Goal: Task Accomplishment & Management: Complete application form

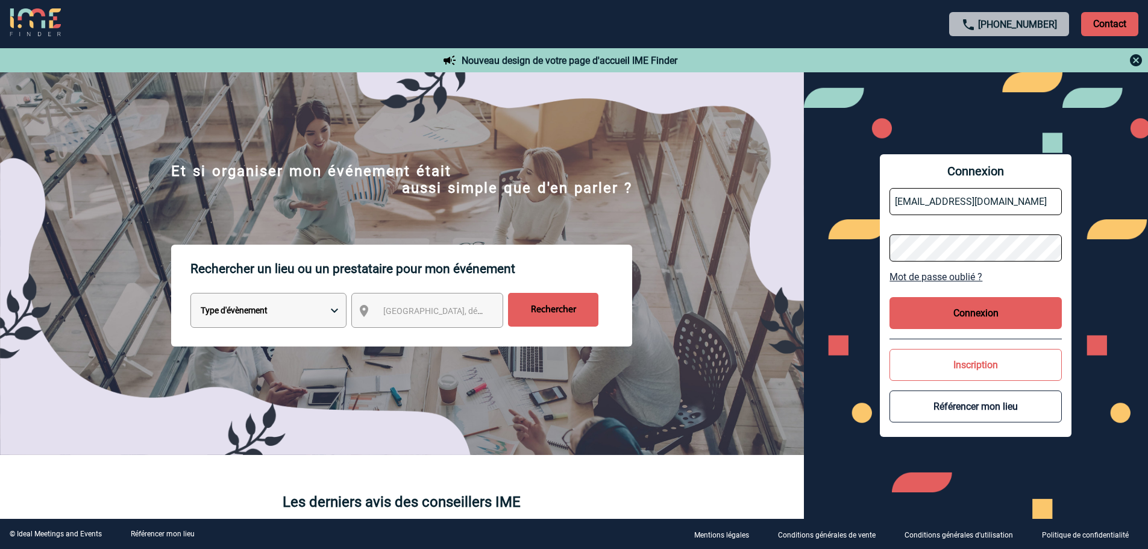
click at [971, 314] on button "Connexion" at bounding box center [975, 313] width 172 height 32
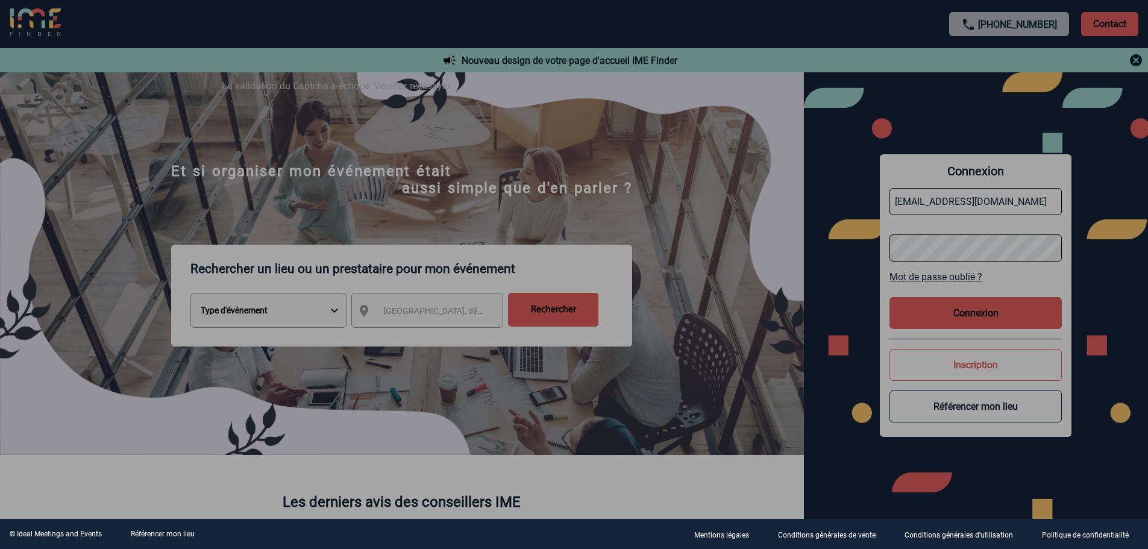
click at [984, 304] on div at bounding box center [574, 274] width 1148 height 549
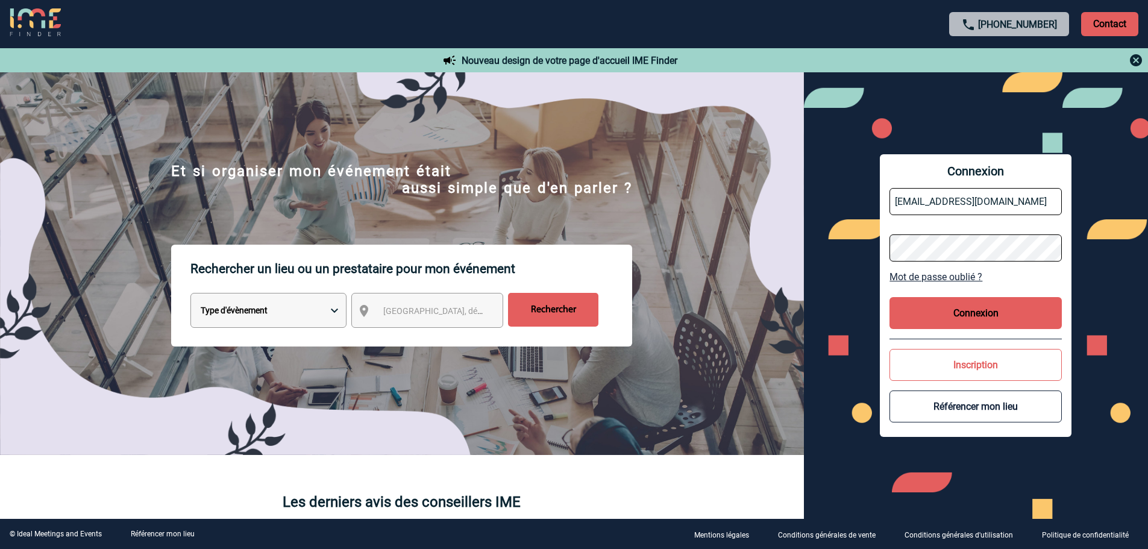
click at [984, 318] on button "Connexion" at bounding box center [975, 313] width 172 height 32
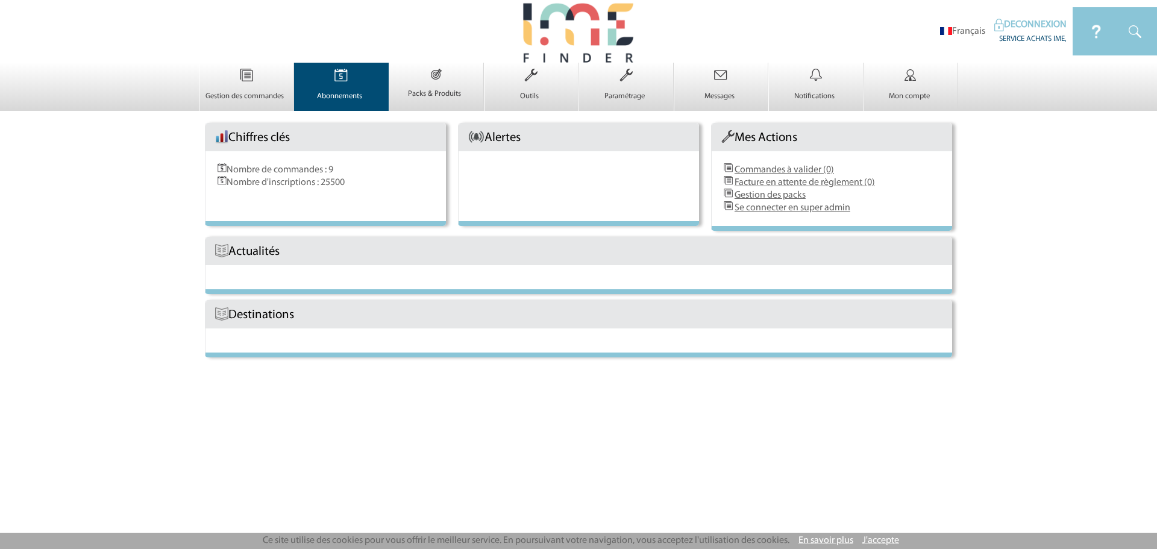
click at [324, 84] on img at bounding box center [340, 75] width 49 height 25
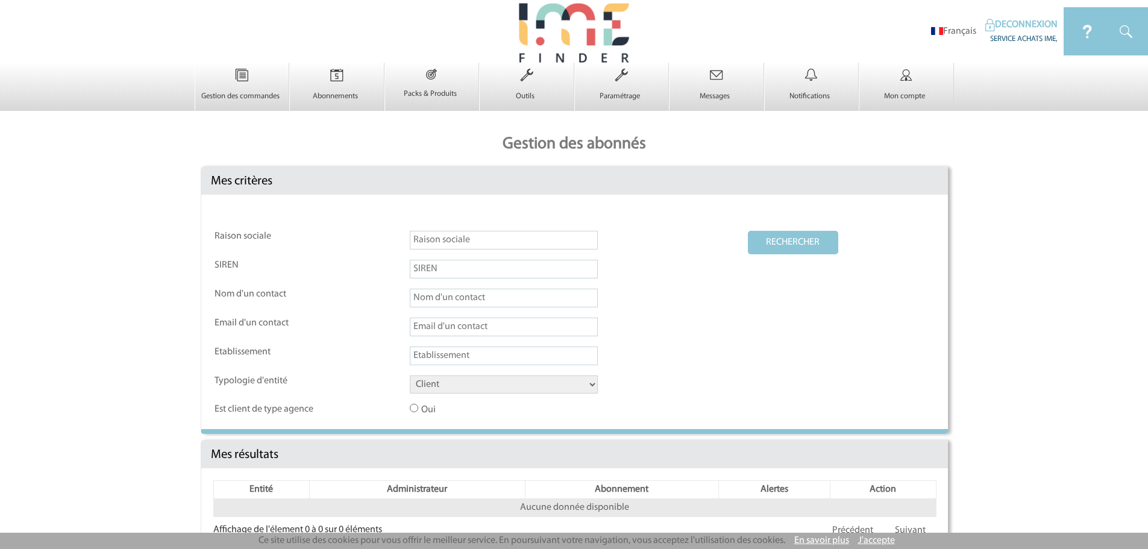
click at [460, 244] on input "text" at bounding box center [504, 240] width 188 height 19
type input "louis versailles chateau"
click at [522, 386] on select "Client Fournisseur Agence Promoteur Genius Backoffice" at bounding box center [504, 384] width 188 height 18
select select "FOURNISSEUR"
click at [410, 376] on select "Client Fournisseur Agence Promoteur Genius Backoffice" at bounding box center [504, 384] width 188 height 18
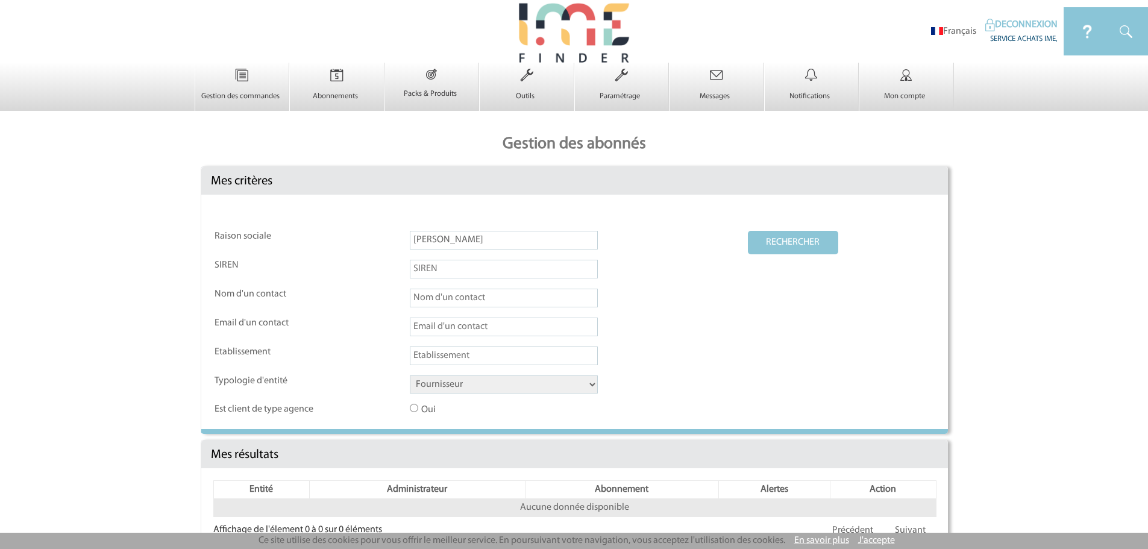
click at [785, 245] on button "RECHERCHER" at bounding box center [793, 242] width 90 height 23
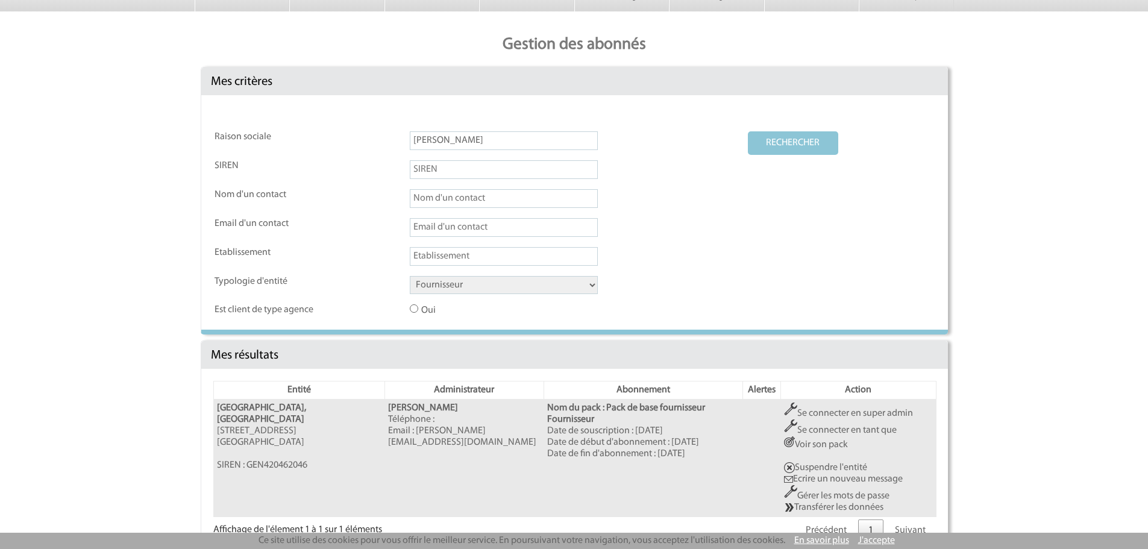
scroll to position [125, 0]
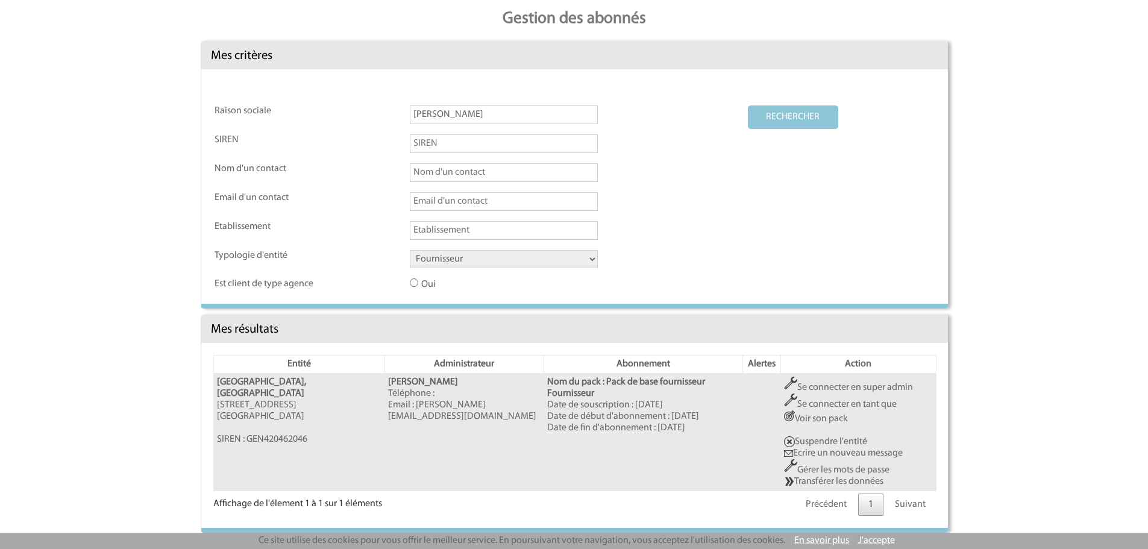
click at [828, 485] on td "Se connecter en super admin Se connecter en tant que Voir son pack Suspendre l'…" at bounding box center [858, 432] width 155 height 117
click at [828, 480] on link "Transférer les données" at bounding box center [833, 482] width 99 height 10
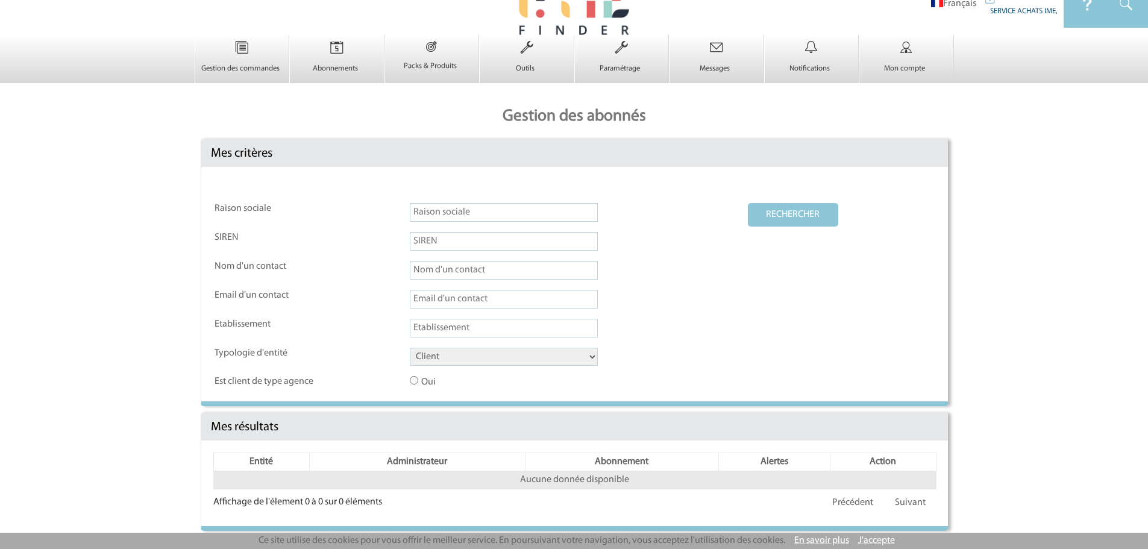
scroll to position [30, 0]
click at [477, 212] on input "text" at bounding box center [504, 212] width 188 height 19
type input "louis versailles chateau"
click at [484, 358] on select "Client Fournisseur Agence Promoteur Genius Backoffice" at bounding box center [504, 357] width 188 height 18
select select "FOURNISSEUR"
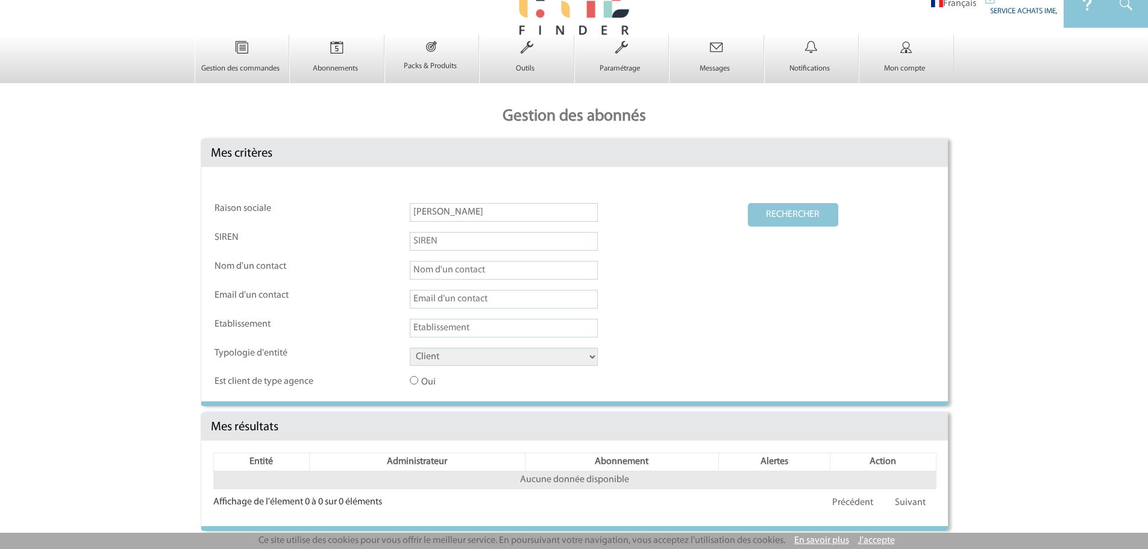
click at [410, 348] on select "Client Fournisseur Agence Promoteur Genius Backoffice" at bounding box center [504, 357] width 188 height 18
click at [769, 219] on button "RECHERCHER" at bounding box center [793, 214] width 90 height 23
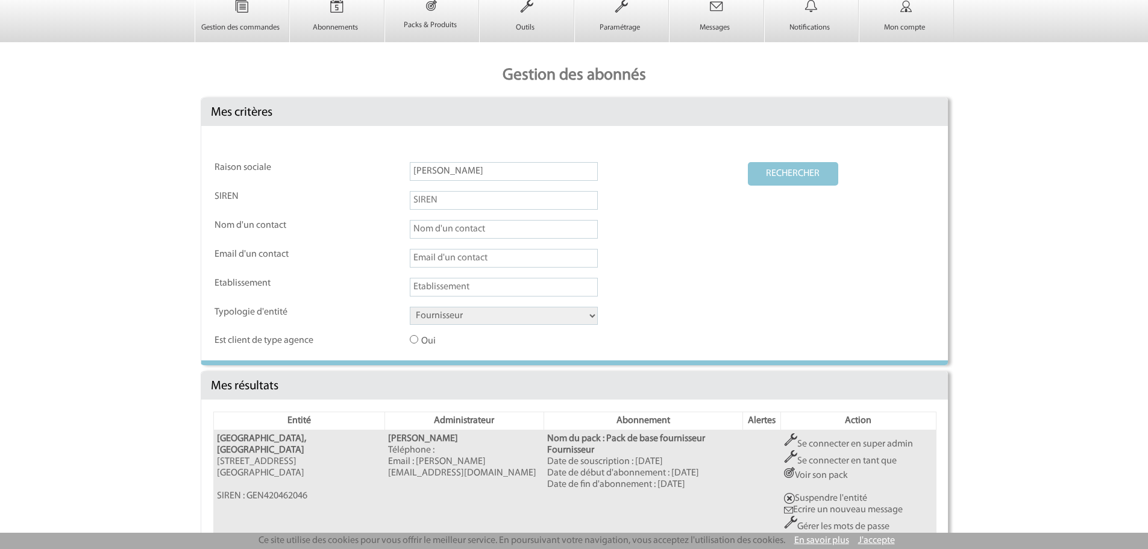
scroll to position [125, 0]
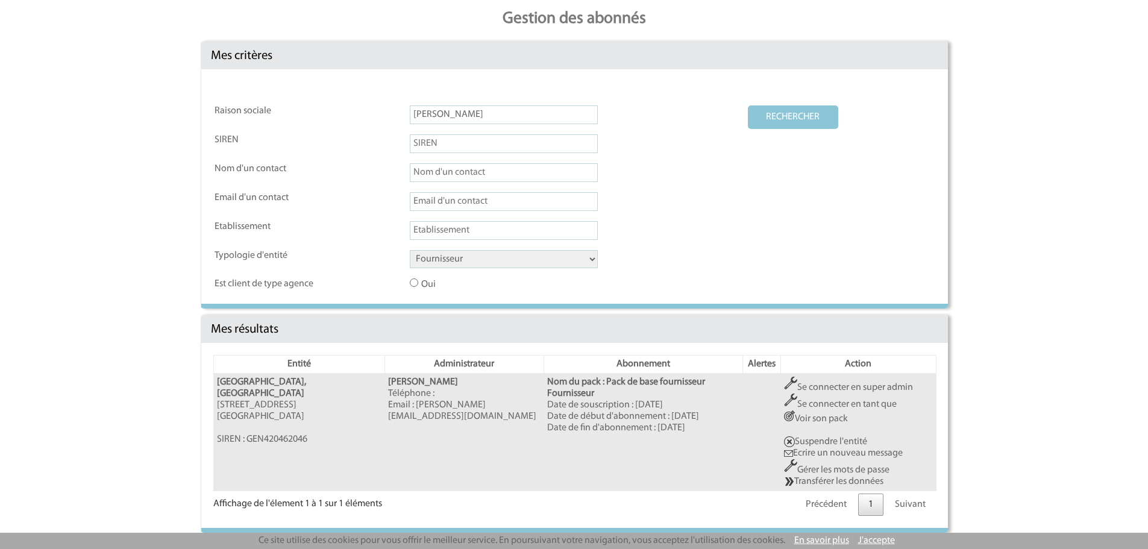
click at [843, 389] on link "Se connecter en super admin" at bounding box center [848, 388] width 129 height 10
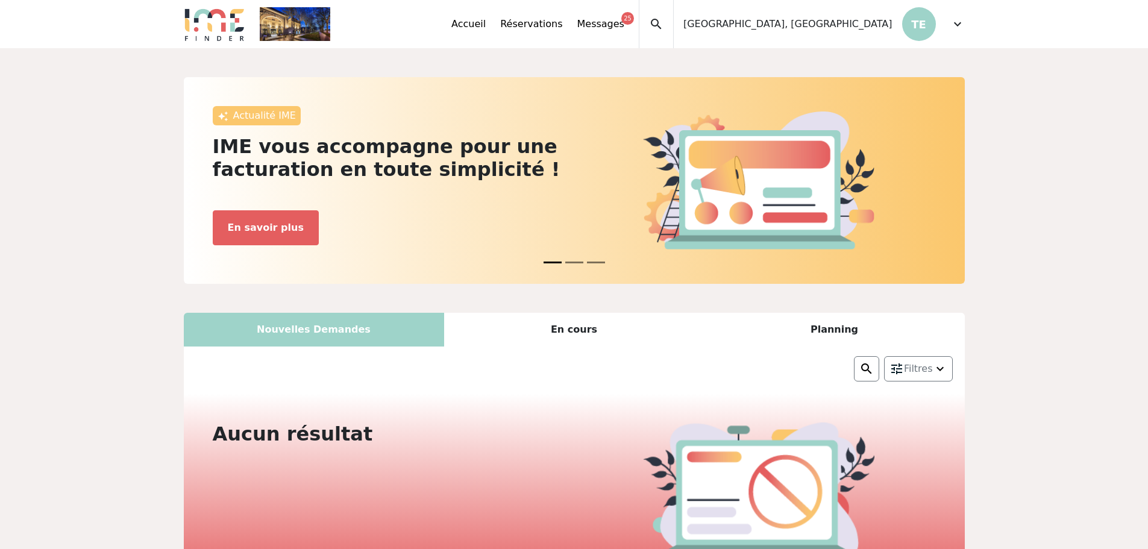
click at [959, 28] on span "expand_more" at bounding box center [957, 24] width 14 height 14
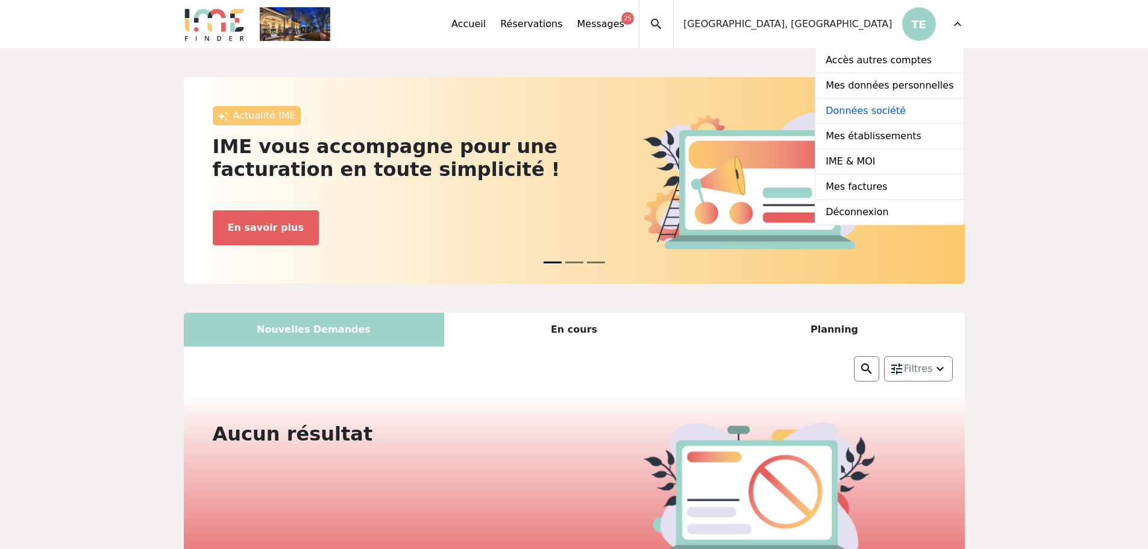
click at [901, 117] on link "Données société" at bounding box center [889, 111] width 147 height 25
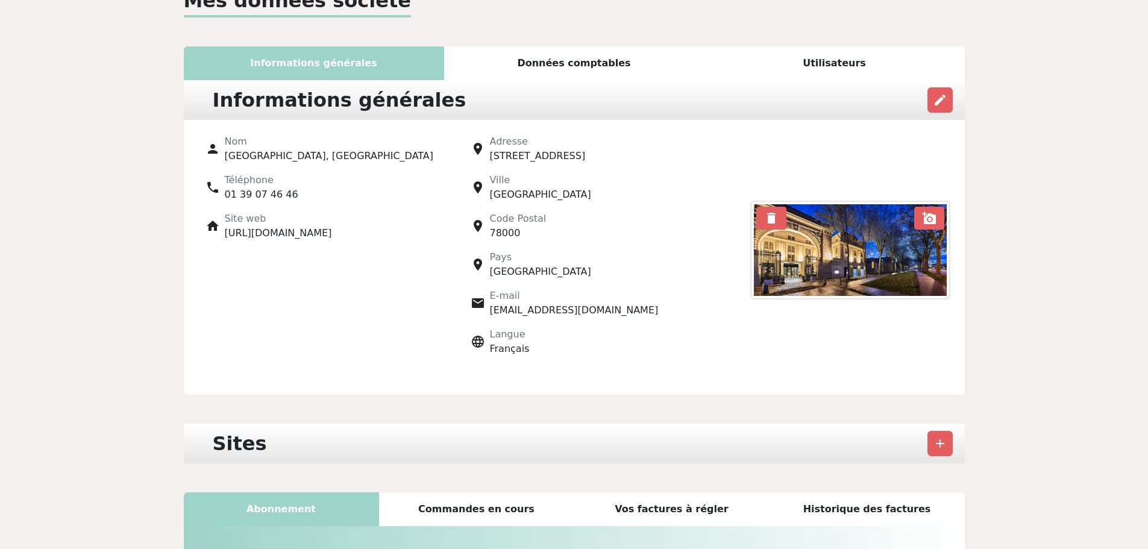
scroll to position [120, 0]
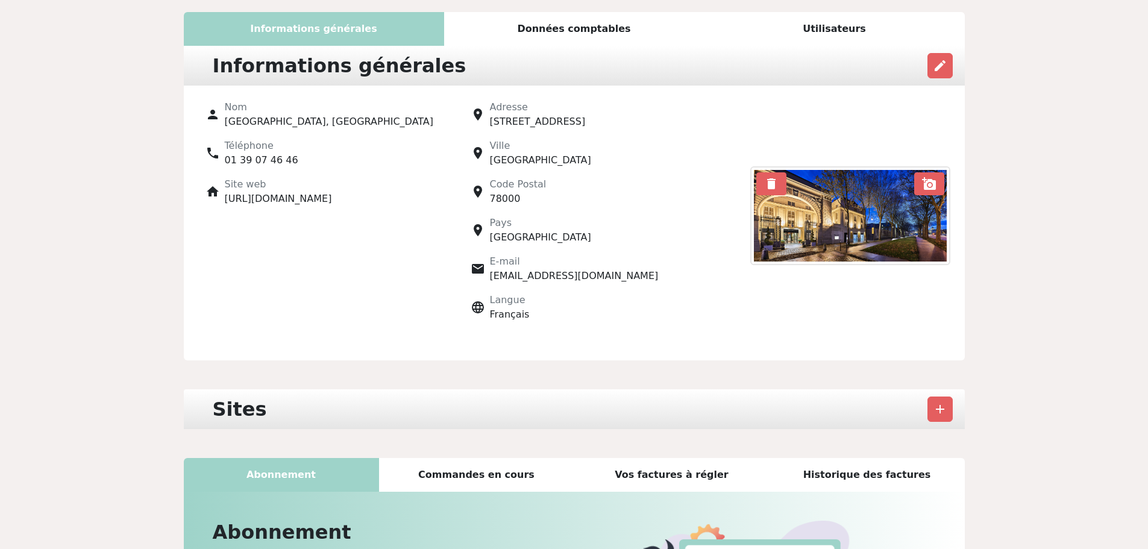
click at [831, 13] on div "Utilisateurs" at bounding box center [834, 29] width 260 height 34
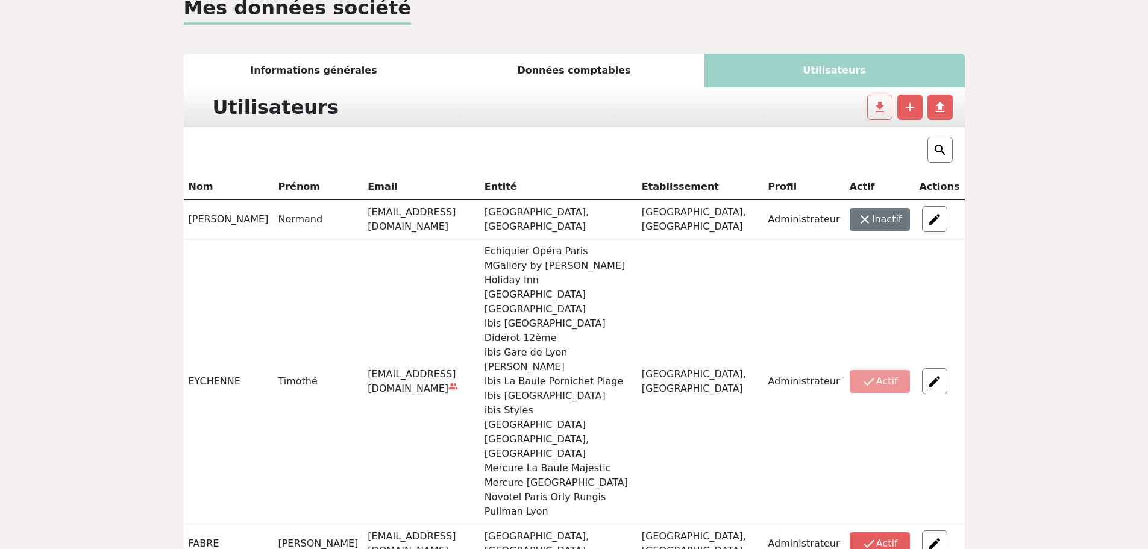
scroll to position [66, 0]
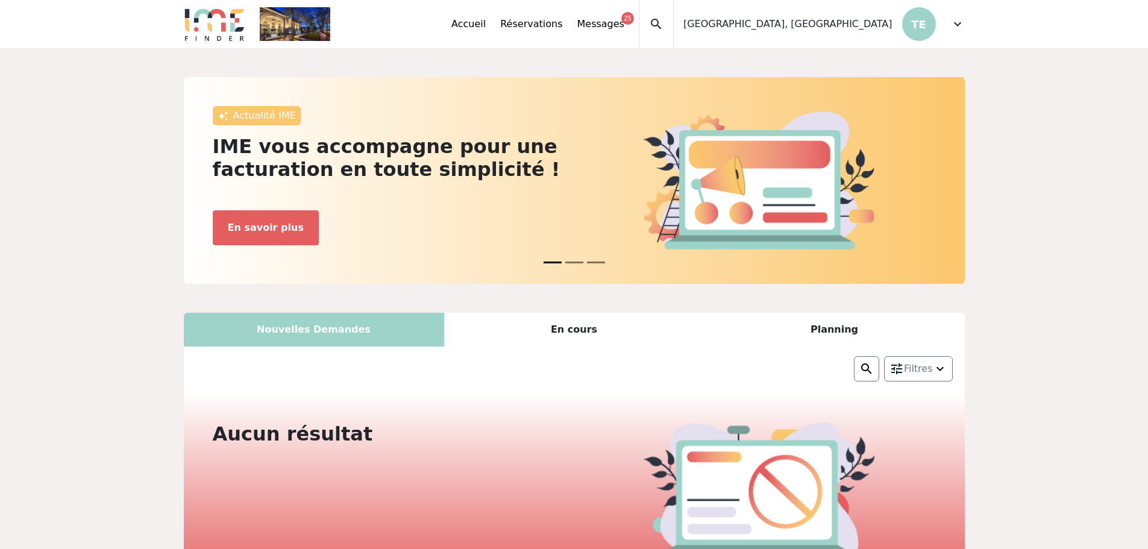
click at [959, 17] on span "expand_more" at bounding box center [957, 24] width 14 height 14
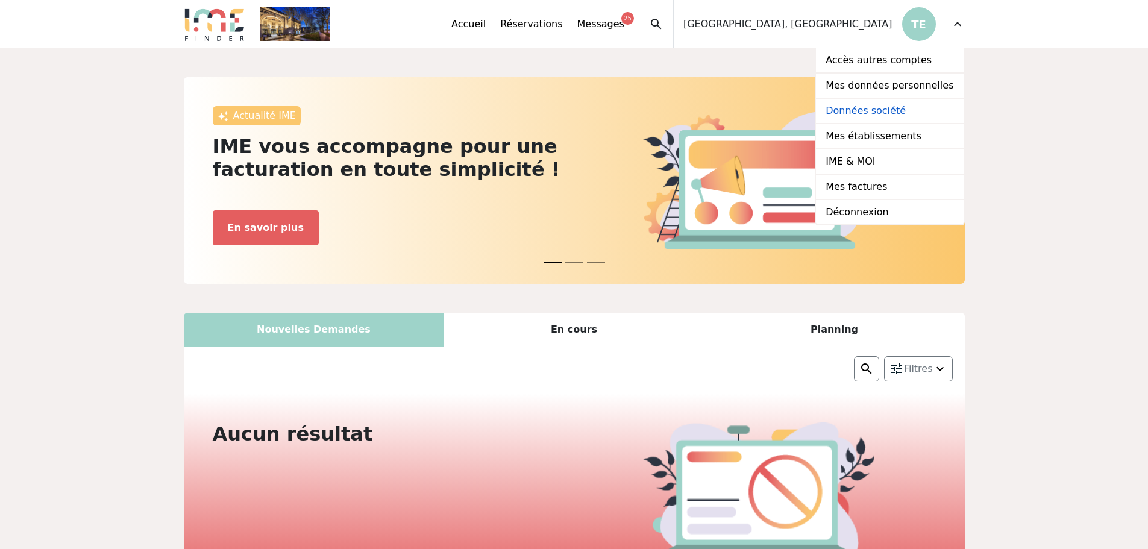
click at [873, 114] on link "Données société" at bounding box center [889, 111] width 147 height 25
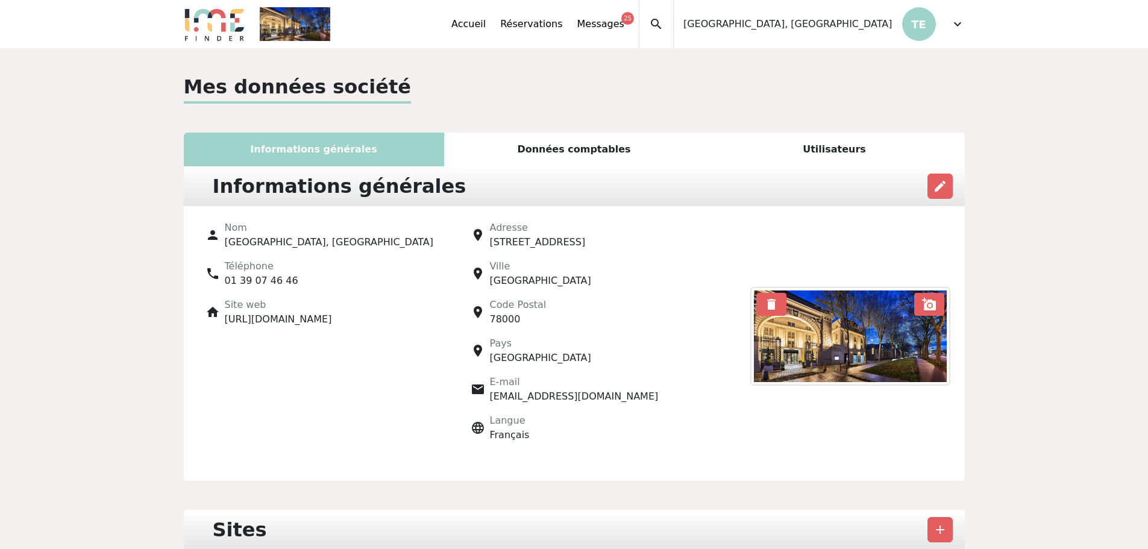
click at [959, 22] on span "expand_more" at bounding box center [957, 24] width 14 height 14
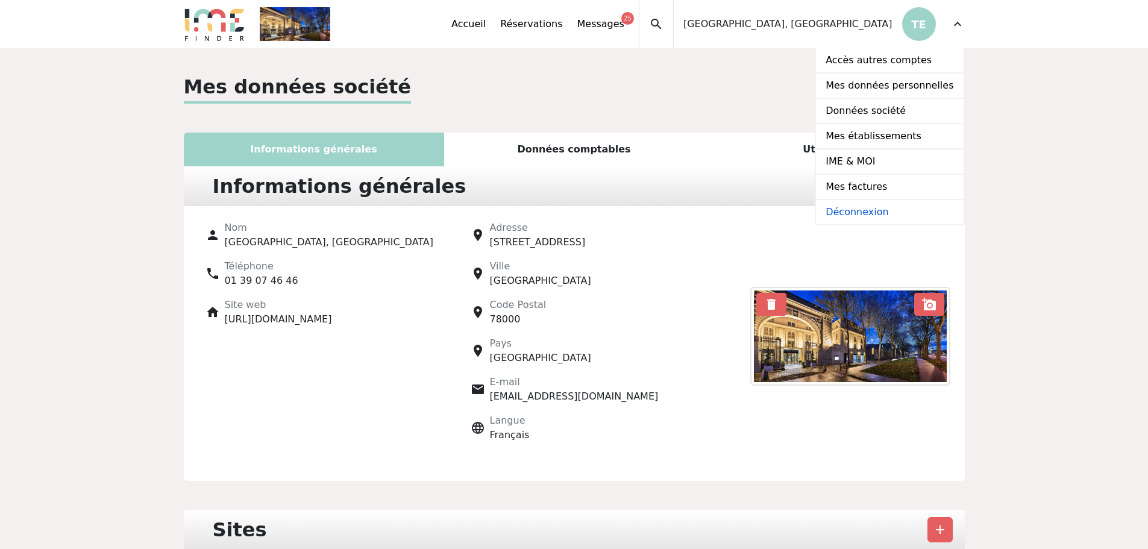
click at [890, 208] on link "Déconnexion" at bounding box center [889, 212] width 147 height 24
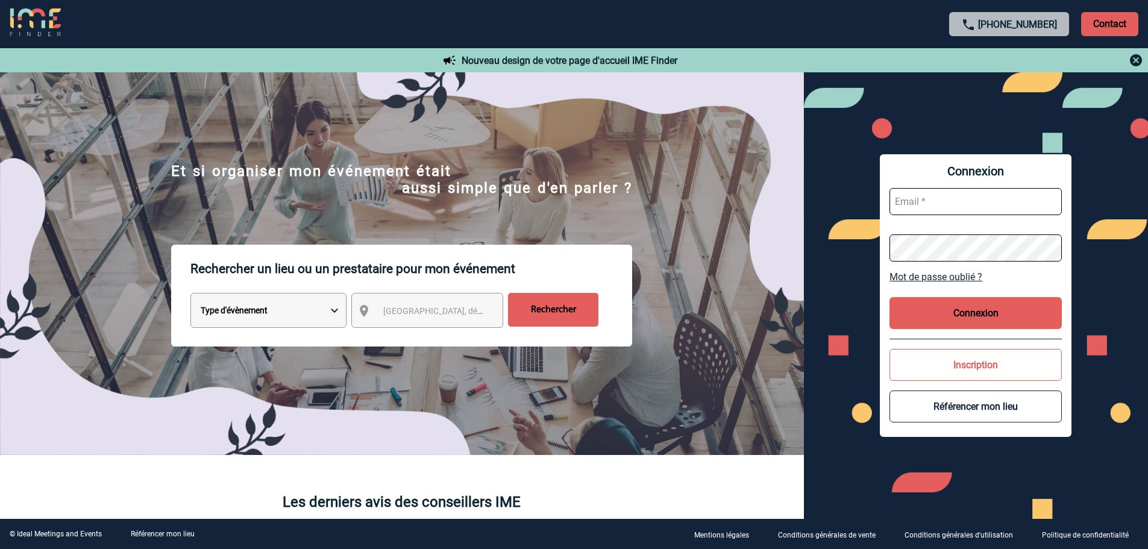
type input "partenariats@ime-groupe.com"
click at [933, 315] on button "Connexion" at bounding box center [975, 313] width 172 height 32
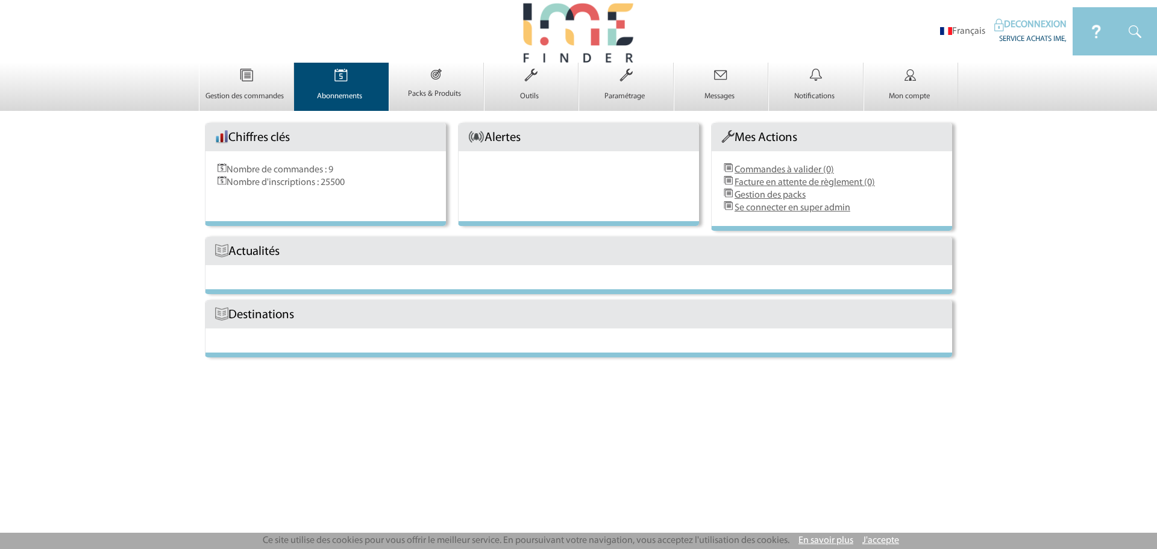
click at [355, 103] on td "Abonnements 0" at bounding box center [341, 87] width 95 height 48
click at [340, 90] on link "Abonnements 0" at bounding box center [342, 91] width 94 height 20
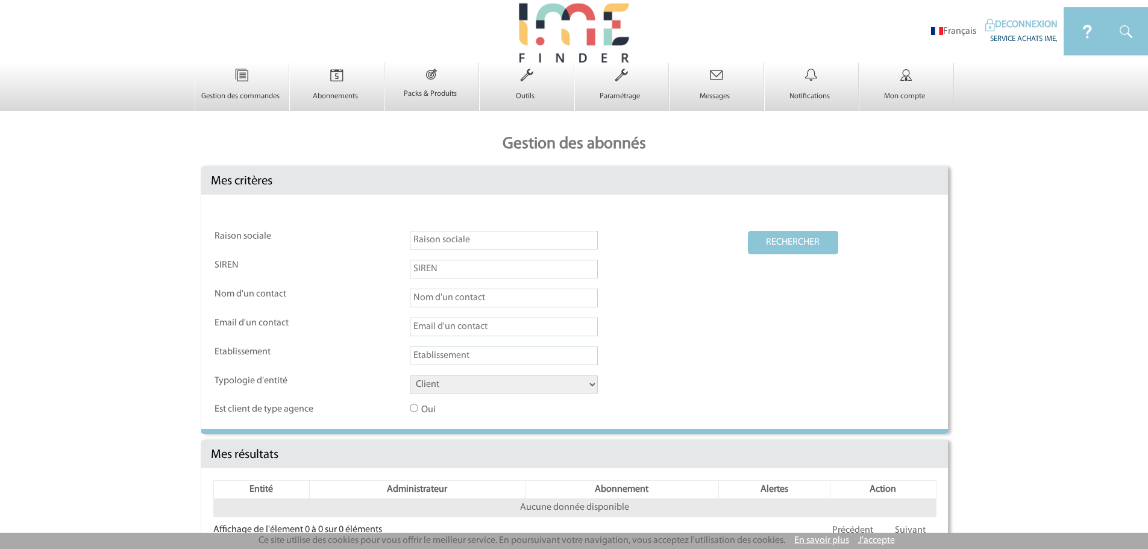
click at [426, 239] on input "text" at bounding box center [504, 240] width 188 height 19
click at [748, 231] on button "RECHERCHER" at bounding box center [793, 242] width 90 height 23
type input "mercure paris [GEOGRAPHIC_DATA]"
click at [543, 387] on select "Client Fournisseur Agence Promoteur Genius Backoffice" at bounding box center [504, 384] width 188 height 18
select select "FOURNISSEUR"
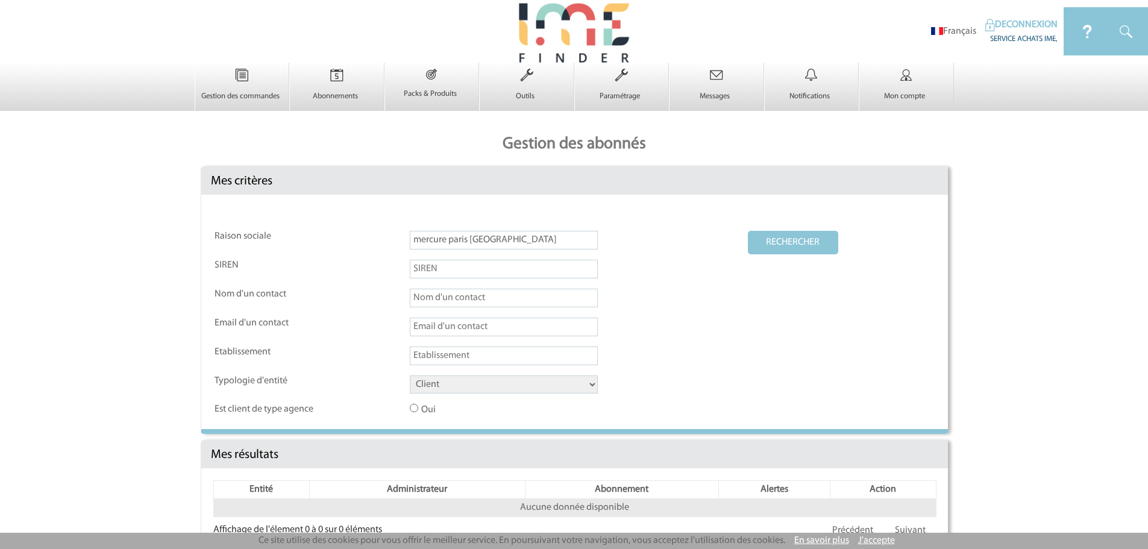
click at [410, 376] on select "Client Fournisseur Agence Promoteur Genius Backoffice" at bounding box center [504, 384] width 188 height 18
click at [778, 246] on button "RECHERCHER" at bounding box center [793, 242] width 90 height 23
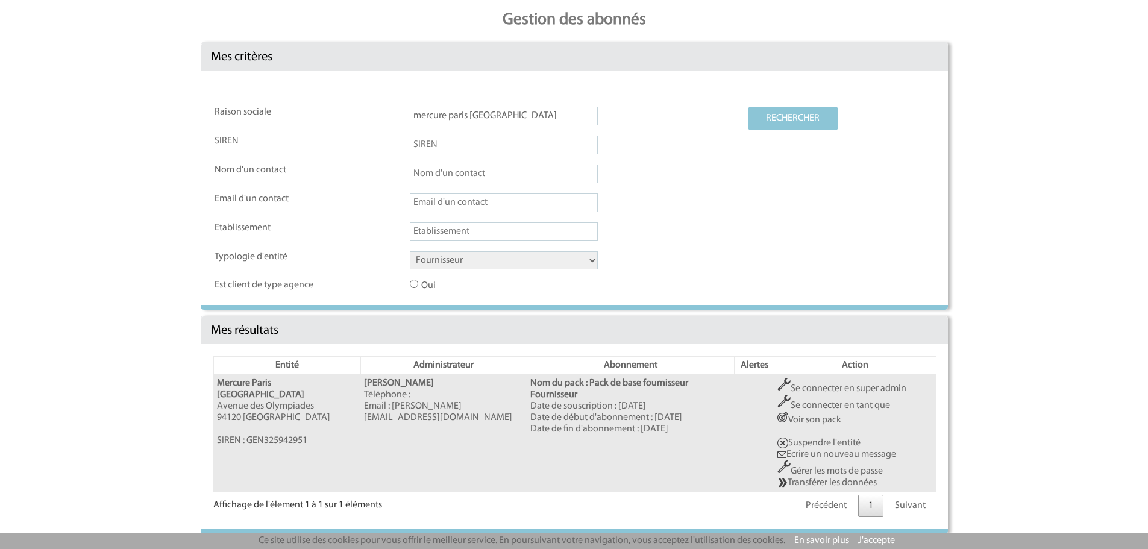
scroll to position [125, 0]
click at [851, 384] on link "Se connecter en super admin" at bounding box center [841, 388] width 129 height 10
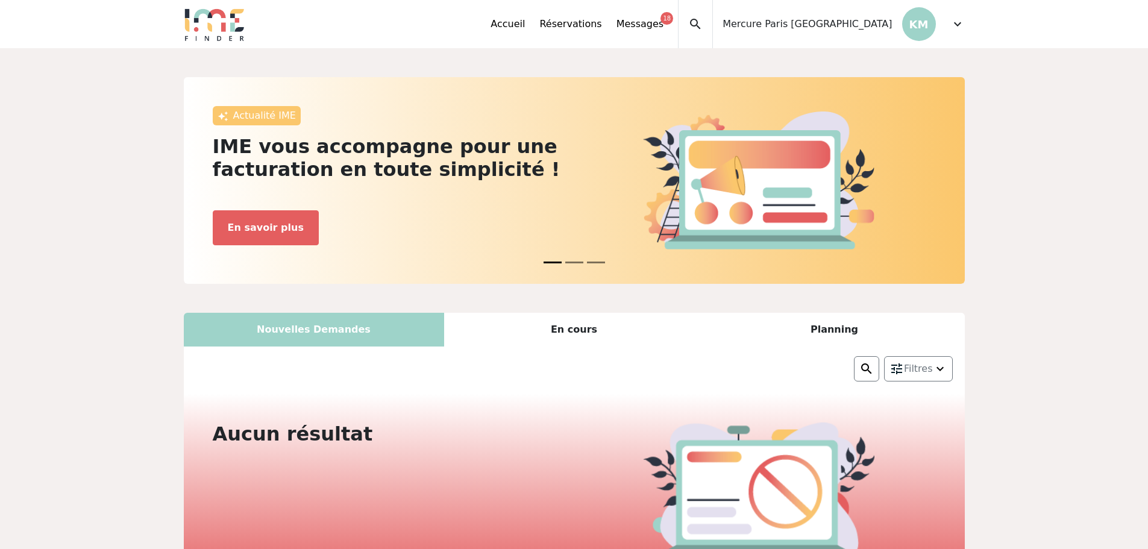
click at [962, 26] on span "expand_more" at bounding box center [957, 24] width 14 height 14
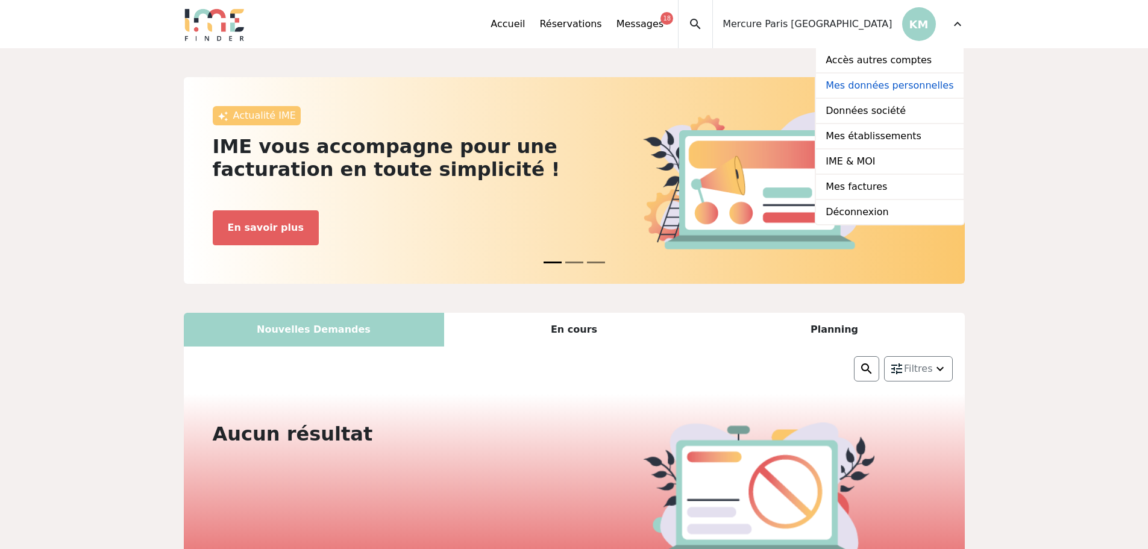
click at [925, 83] on link "Mes données personnelles" at bounding box center [889, 86] width 147 height 25
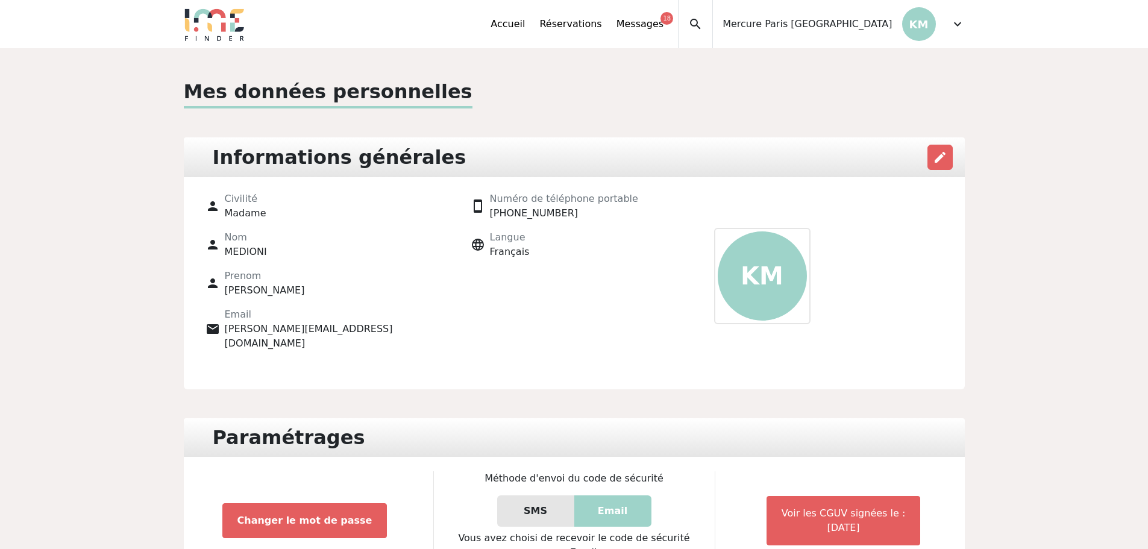
click at [977, 34] on nav "expand_less Accueil Réservations Messages 18 Accès autres comptes Mes données p…" at bounding box center [574, 24] width 1148 height 48
click at [963, 25] on span "expand_more" at bounding box center [957, 24] width 14 height 14
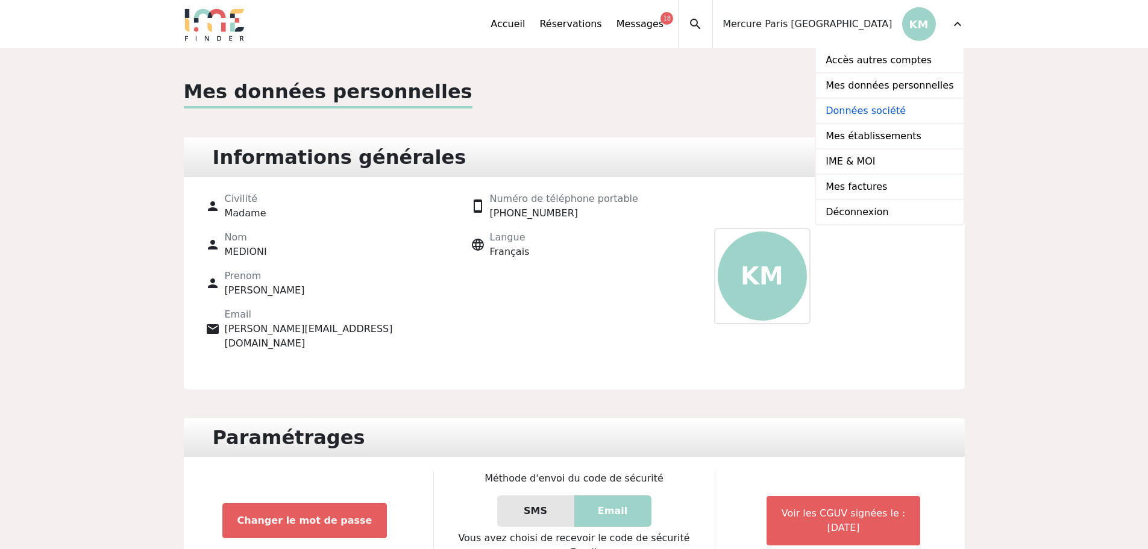
click at [907, 114] on link "Données société" at bounding box center [889, 111] width 147 height 25
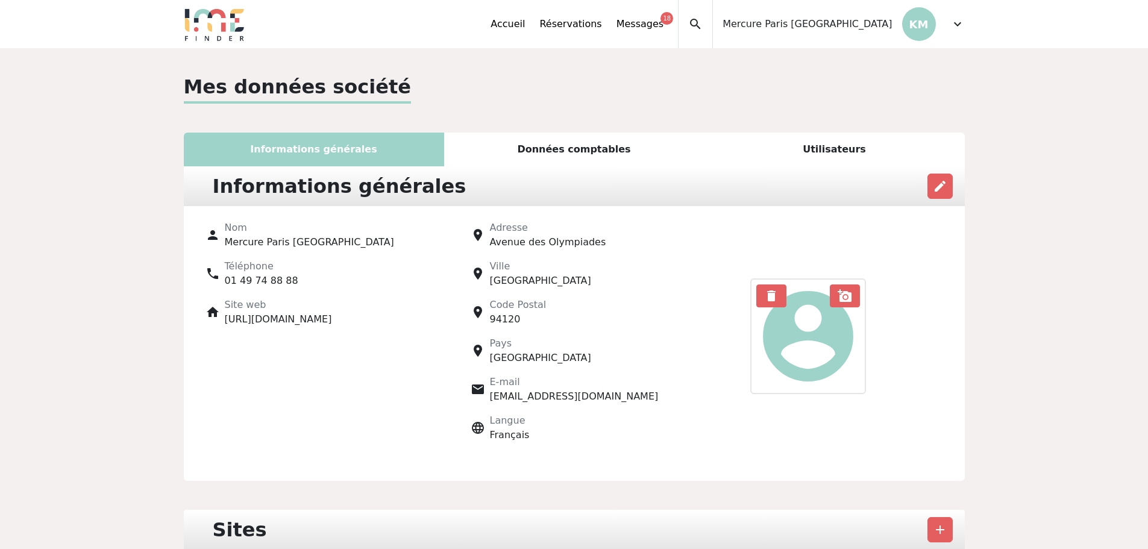
click at [849, 150] on div "Utilisateurs" at bounding box center [834, 150] width 260 height 34
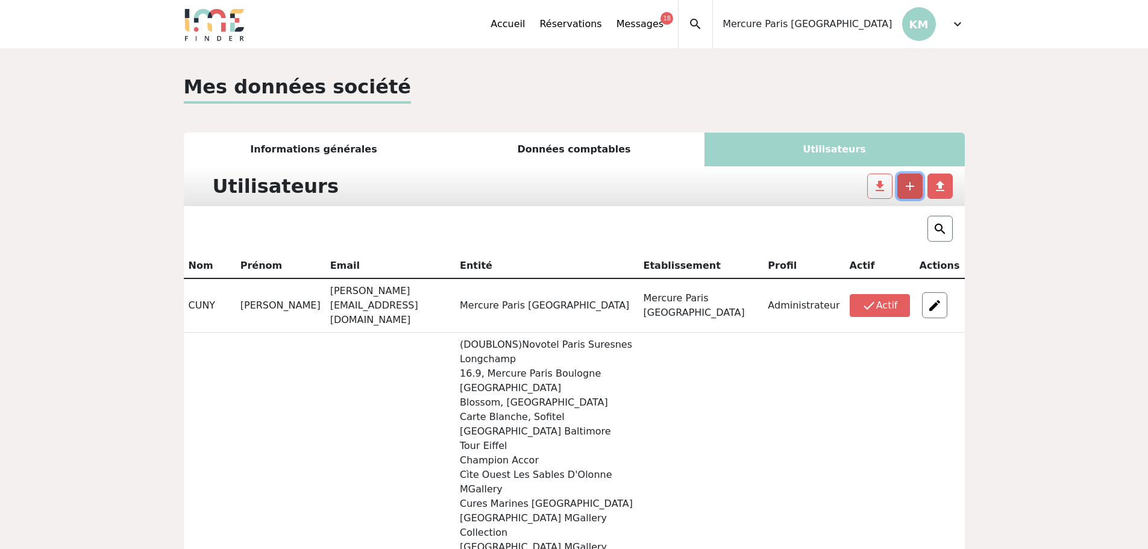
click at [908, 186] on span "add" at bounding box center [910, 186] width 14 height 14
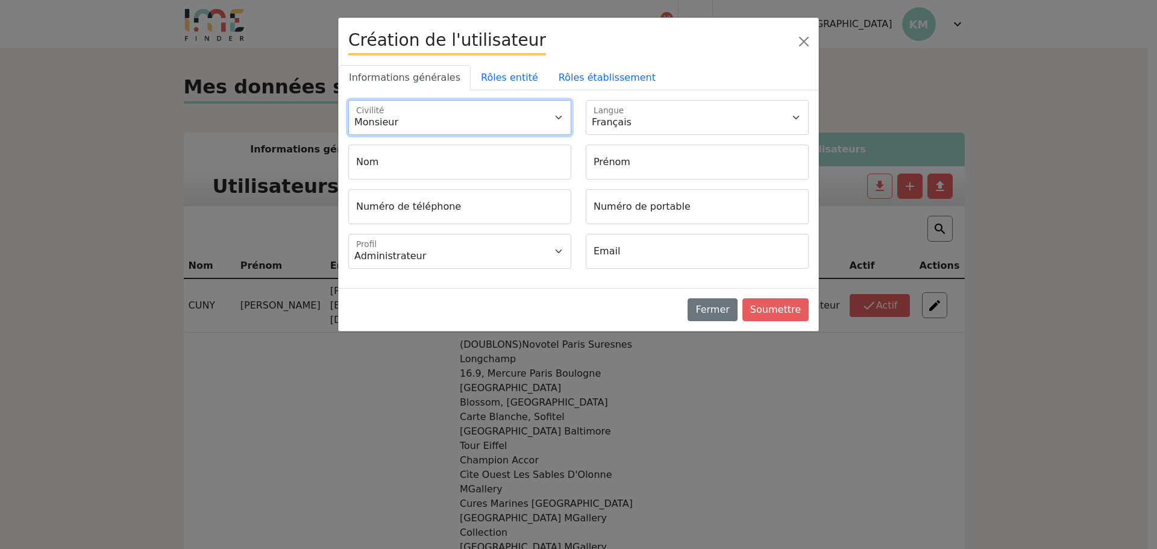
click at [446, 110] on select "Monsieur Madame" at bounding box center [459, 117] width 223 height 35
select select "2"
click at [348, 100] on select "Monsieur Madame" at bounding box center [459, 117] width 223 height 35
click at [422, 161] on input "Nom" at bounding box center [459, 162] width 223 height 35
type input "Rafaly"
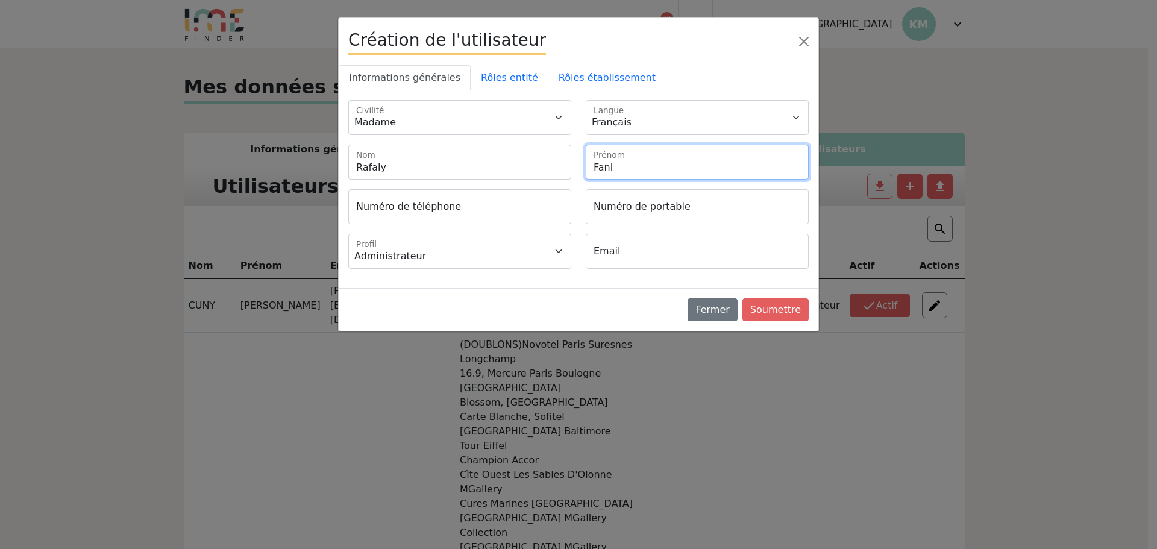
type input "Fani"
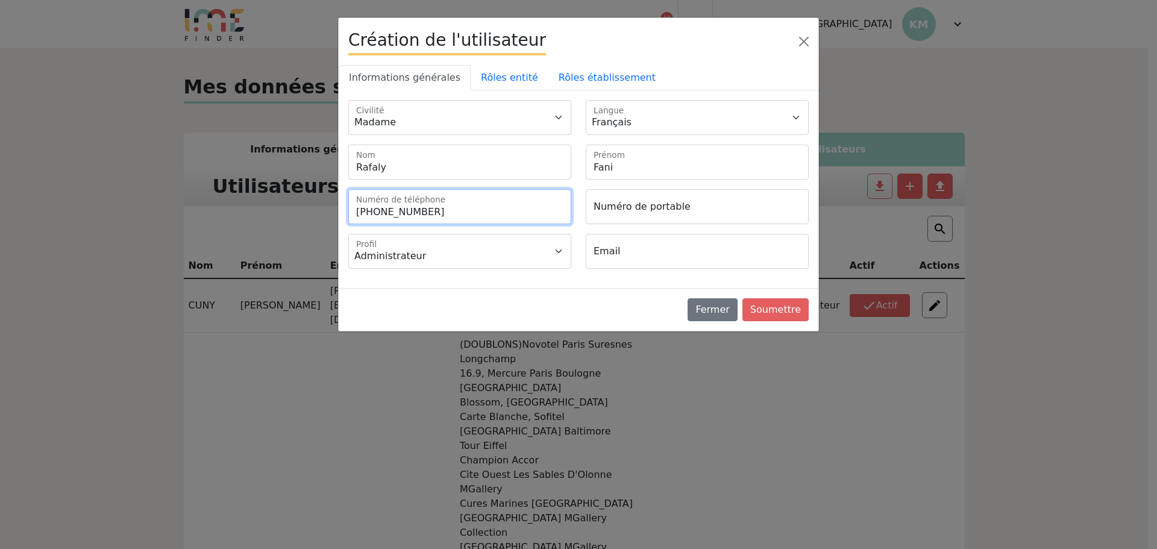
type input "+33149748809"
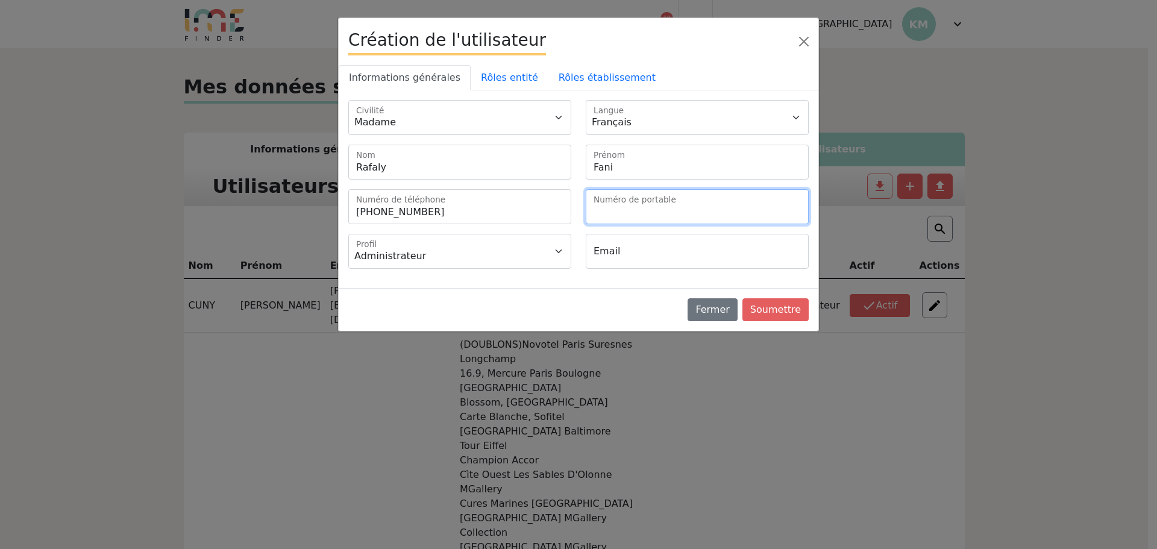
click at [625, 220] on input "Numéro de portable" at bounding box center [697, 206] width 223 height 35
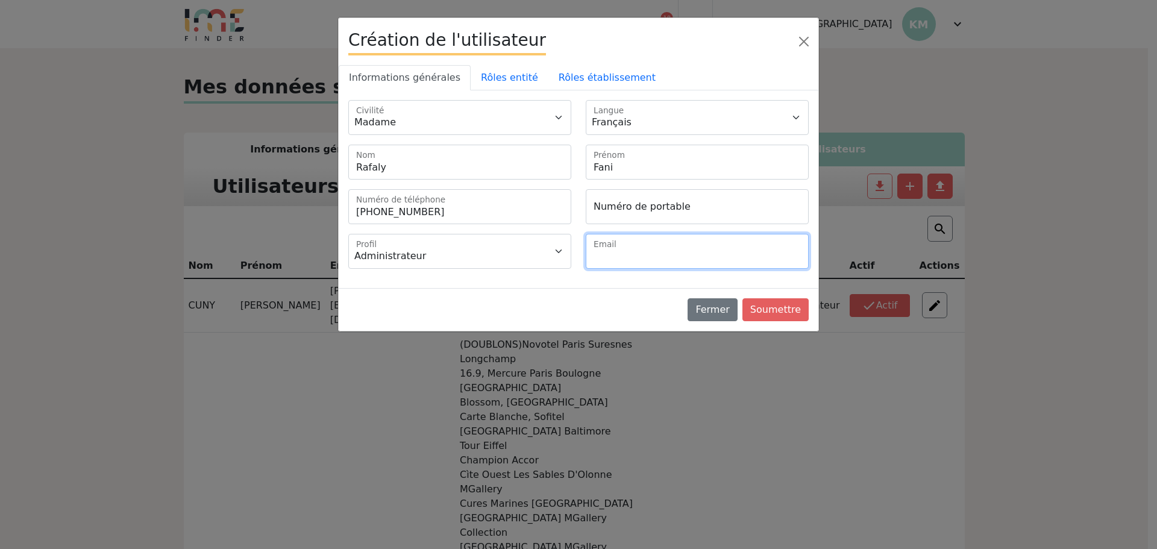
click at [604, 261] on input "Email" at bounding box center [697, 251] width 223 height 35
paste input "H1037-SB@accor.com"
type input "H1037-SB@accor.com"
click at [576, 77] on link "Rôles établissement" at bounding box center [606, 77] width 117 height 25
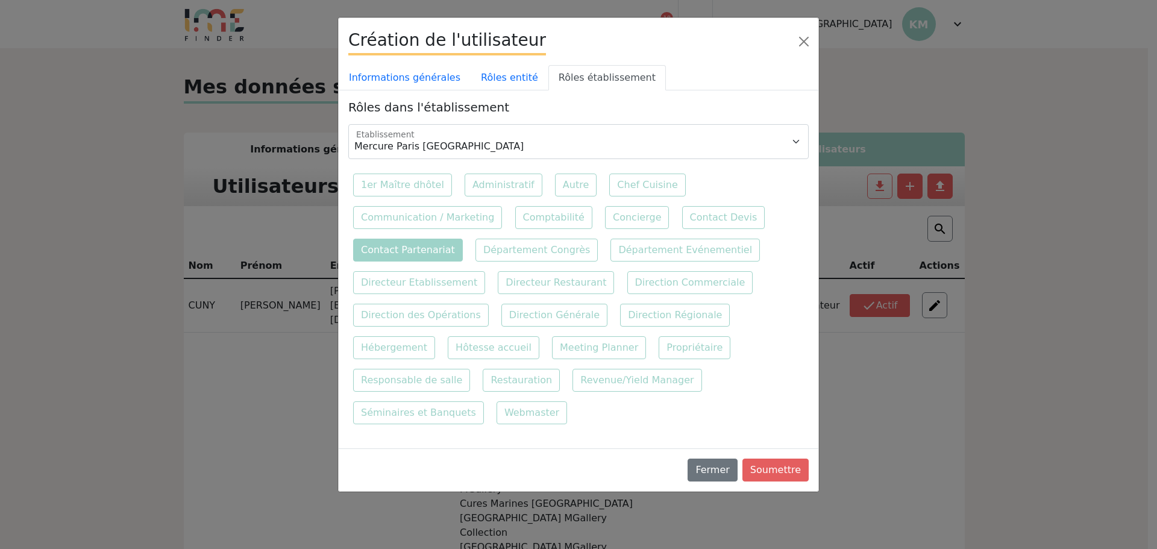
click at [413, 252] on label "Contact Partenariat" at bounding box center [408, 250] width 110 height 23
click at [769, 209] on input "Contact Partenariat" at bounding box center [773, 205] width 8 height 8
checkbox input "true"
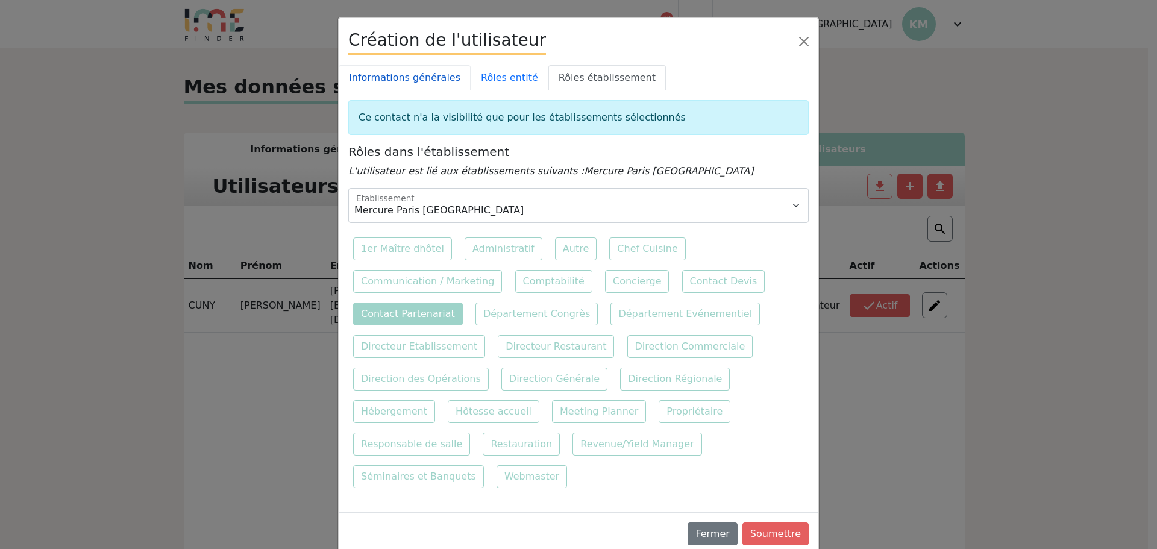
click at [422, 75] on link "Informations générales" at bounding box center [405, 77] width 132 height 25
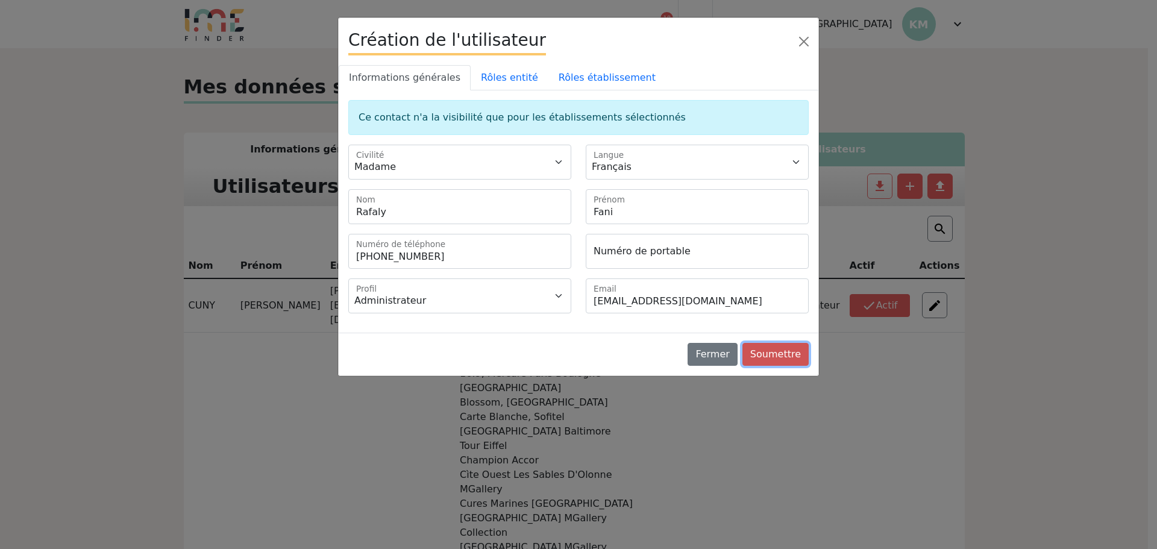
click at [778, 350] on button "Soumettre" at bounding box center [775, 354] width 66 height 23
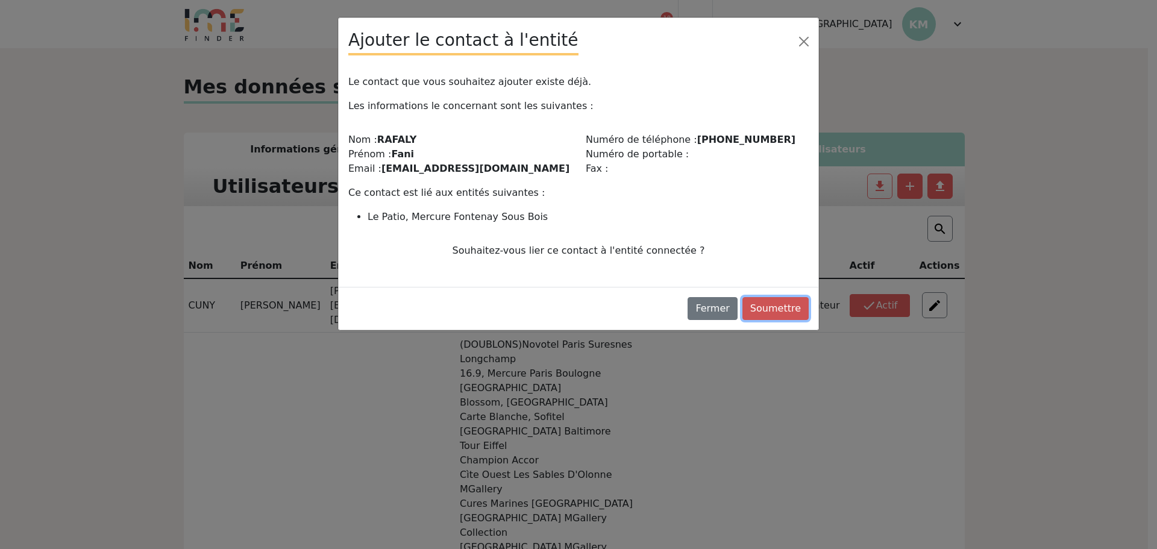
click at [782, 303] on button "Soumettre" at bounding box center [775, 308] width 66 height 23
